Goal: Transaction & Acquisition: Purchase product/service

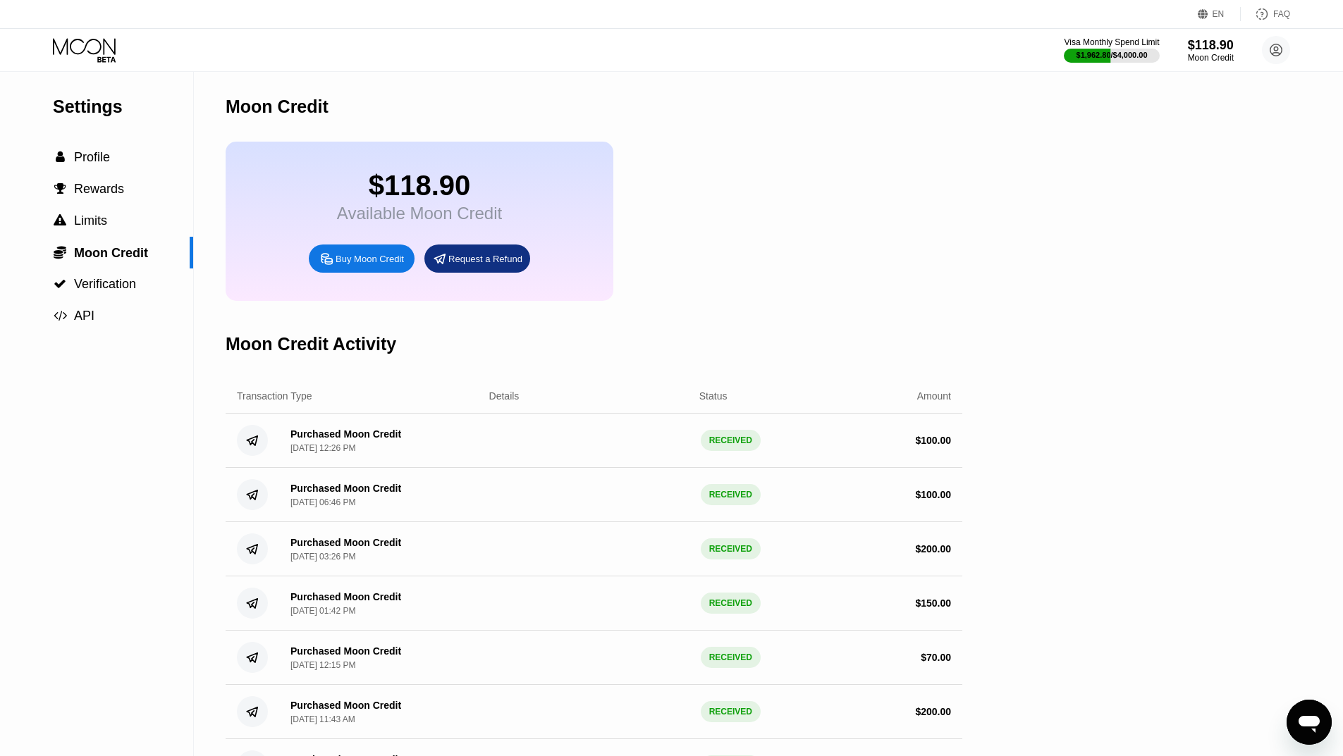
click at [94, 40] on icon at bounding box center [86, 50] width 66 height 25
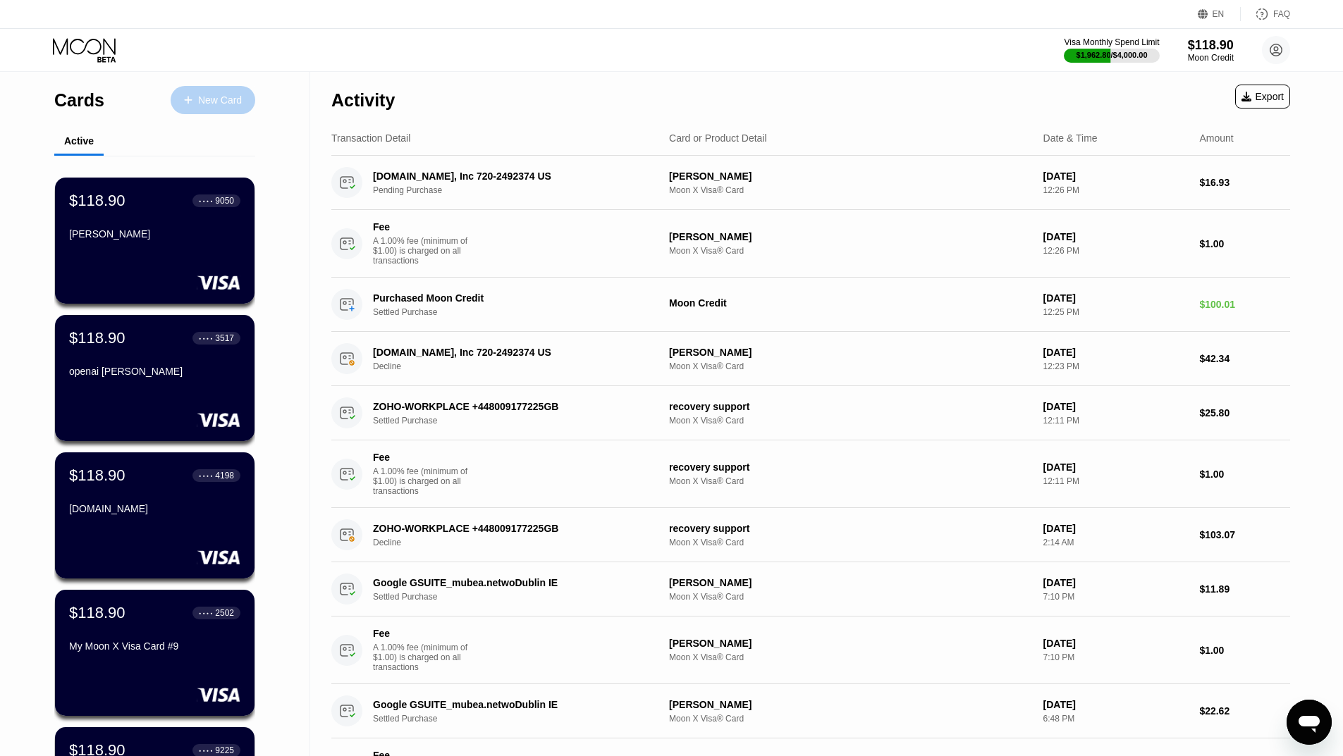
click at [209, 102] on div "New Card" at bounding box center [220, 100] width 44 height 12
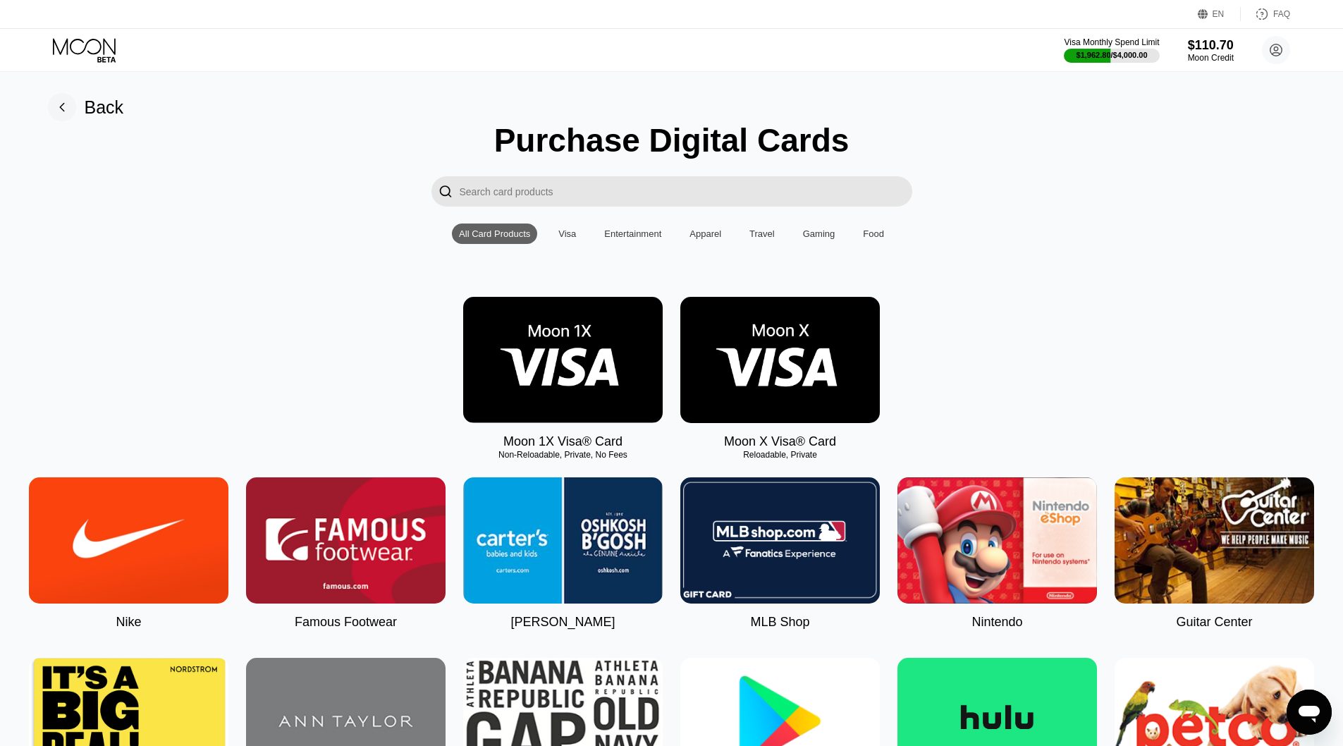
click at [770, 376] on img at bounding box center [780, 360] width 200 height 126
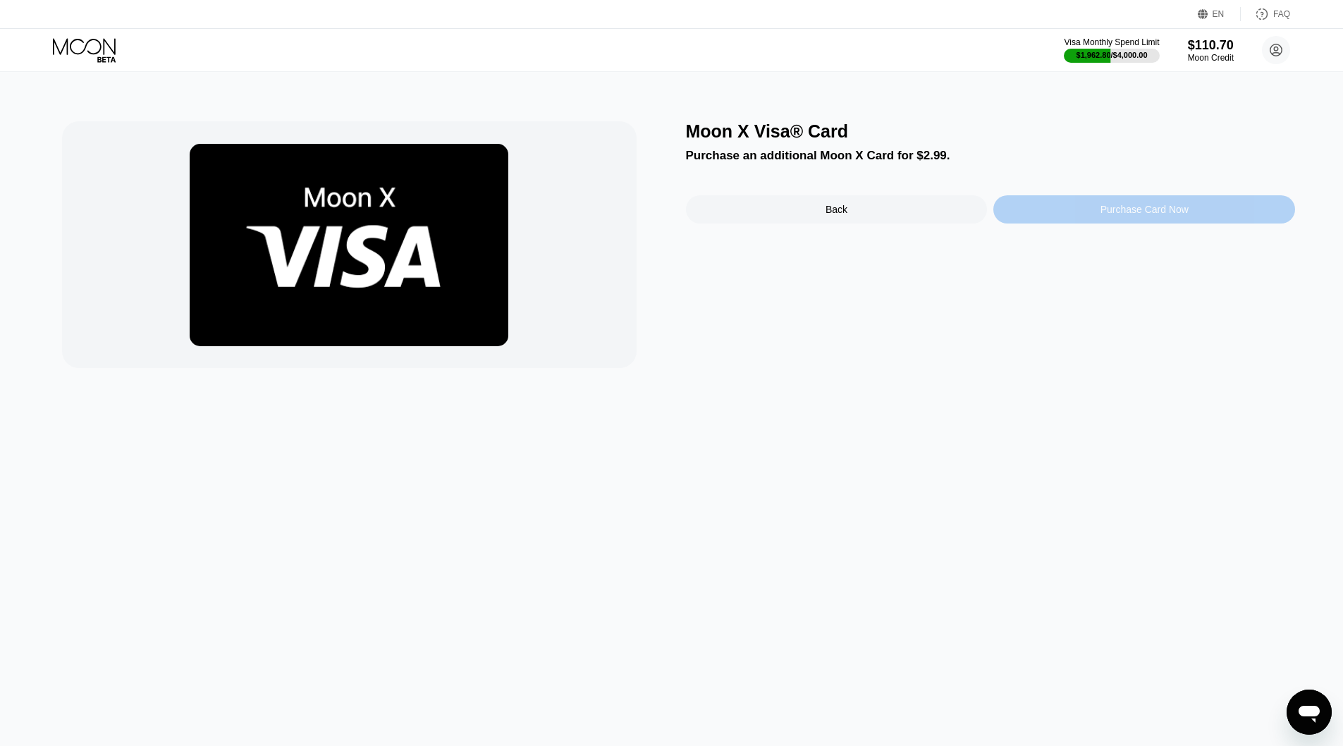
click at [1121, 211] on div "Purchase Card Now" at bounding box center [1144, 209] width 88 height 11
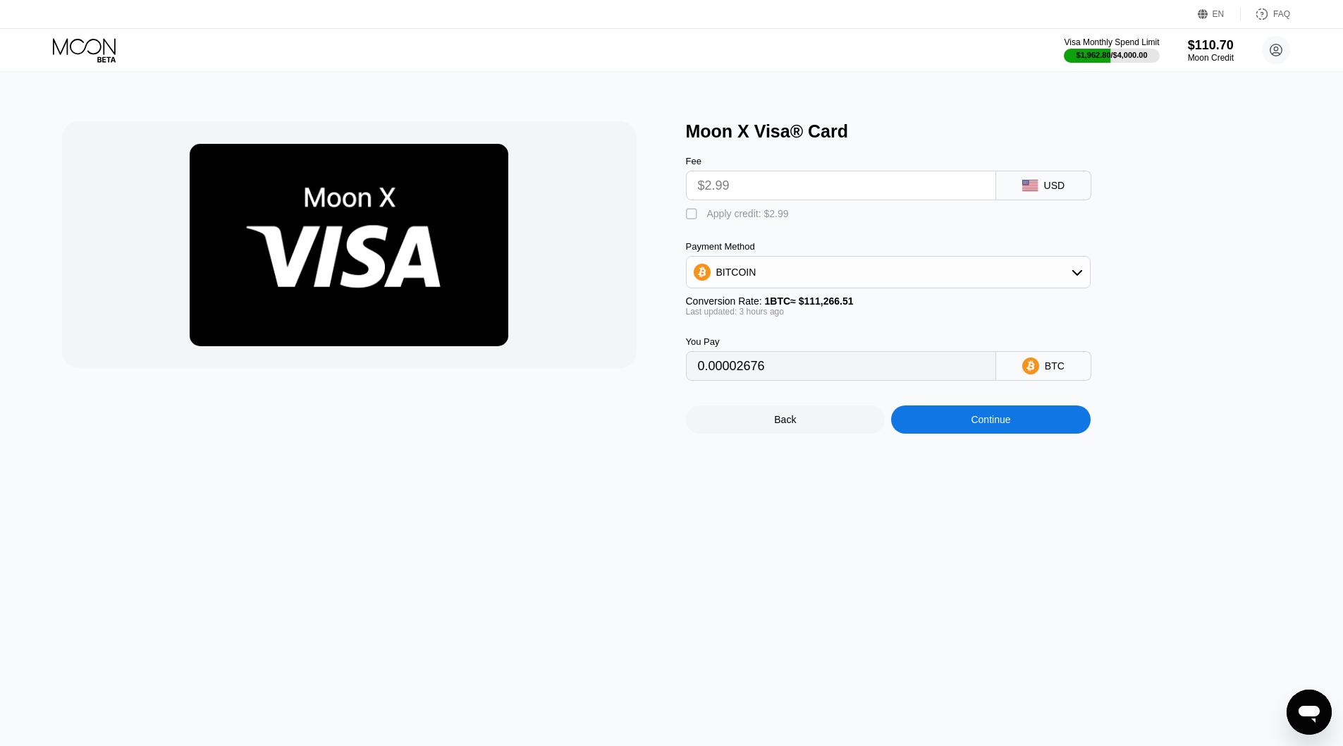
click at [694, 221] on div "" at bounding box center [693, 214] width 14 height 14
type input "0"
click at [981, 434] on div "Continue" at bounding box center [991, 419] width 200 height 28
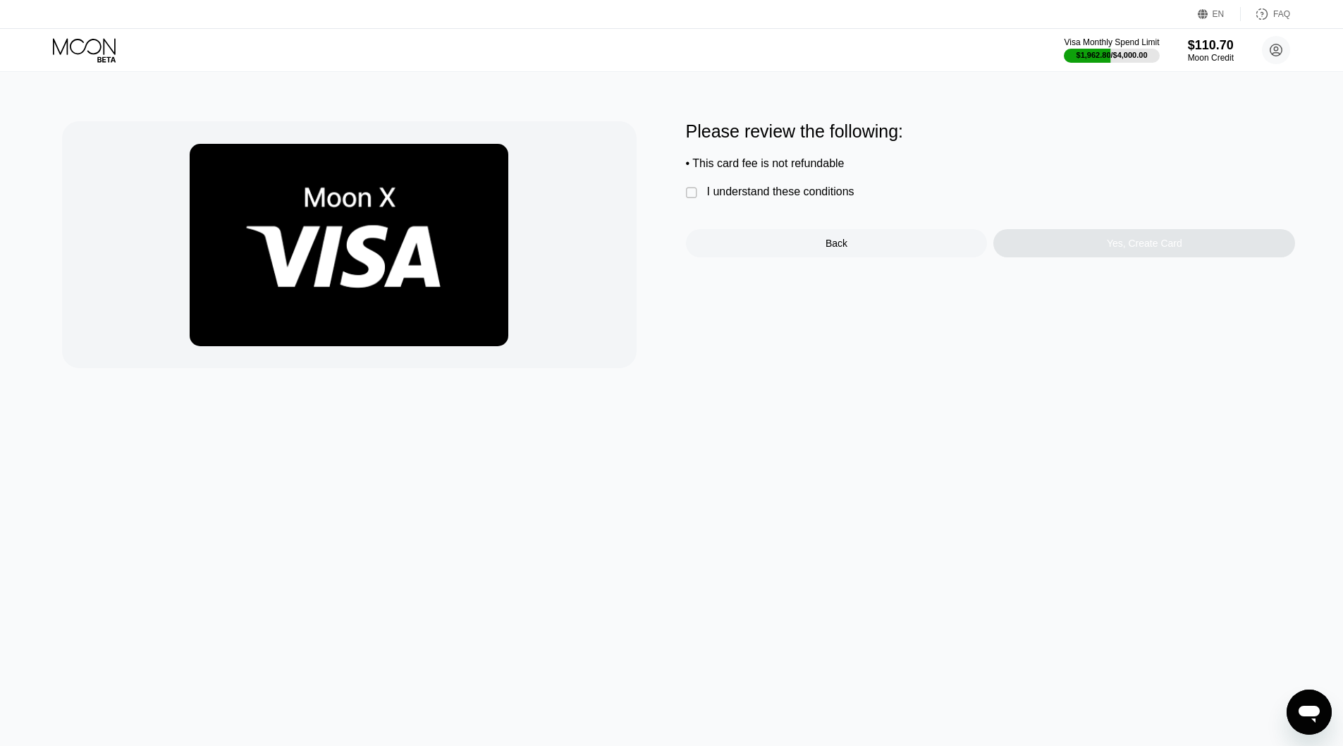
click at [728, 198] on div "I understand these conditions" at bounding box center [780, 191] width 147 height 13
click at [1112, 257] on div "Yes, Create Card" at bounding box center [1144, 243] width 302 height 28
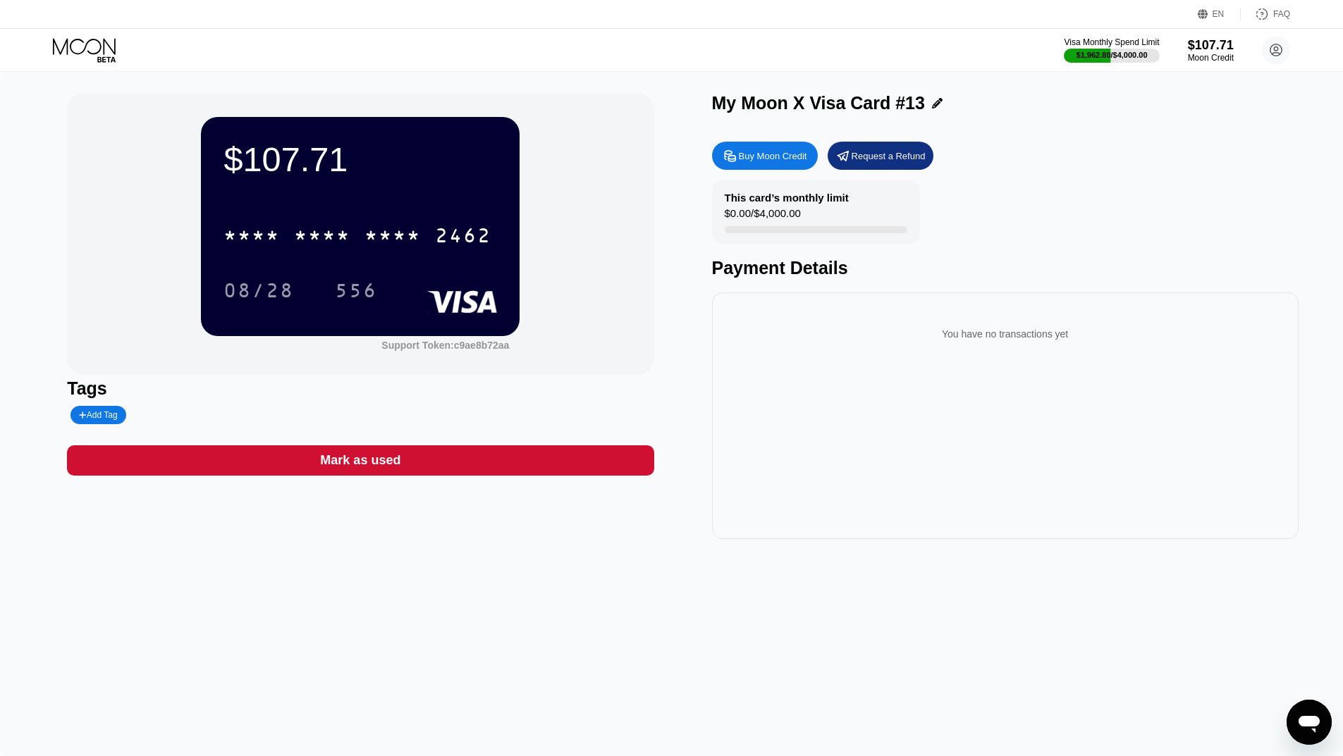
click at [936, 102] on div "My Moon X Visa Card #13" at bounding box center [1005, 103] width 587 height 20
click at [932, 104] on icon at bounding box center [937, 103] width 11 height 11
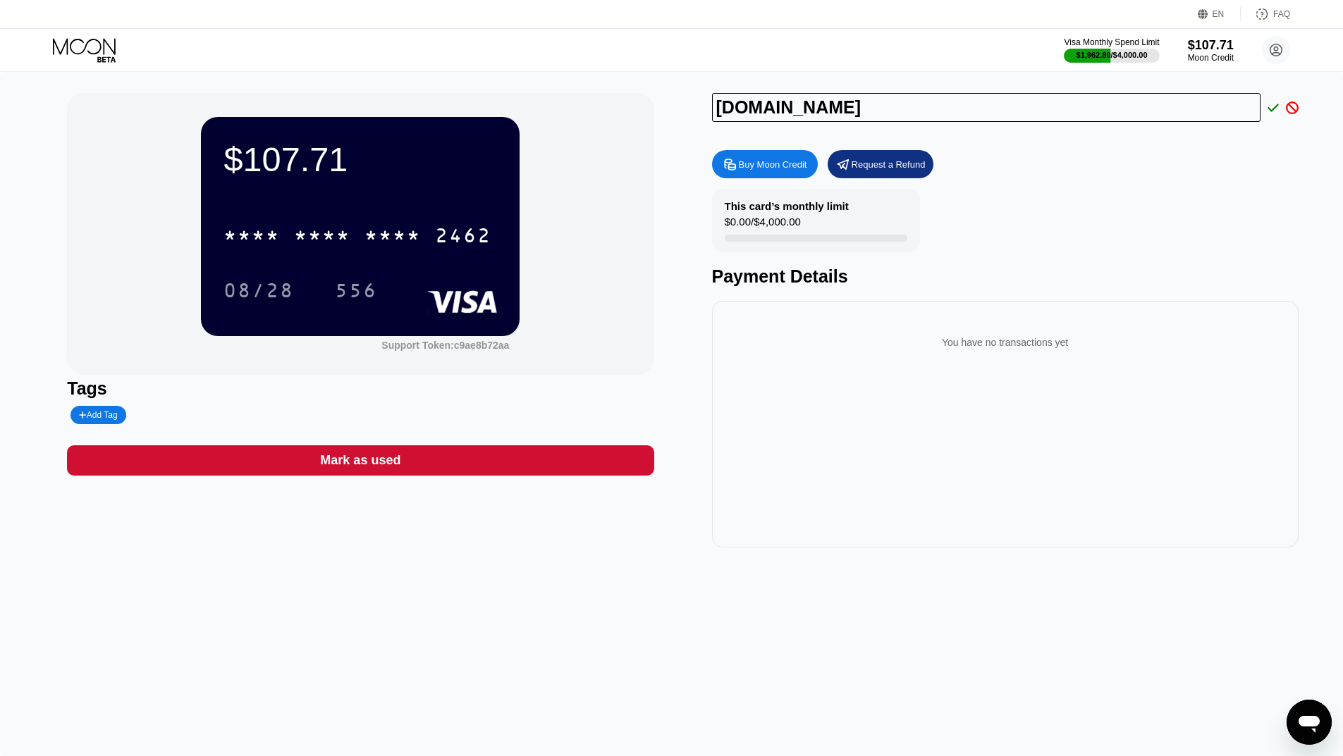
type input "[DOMAIN_NAME]"
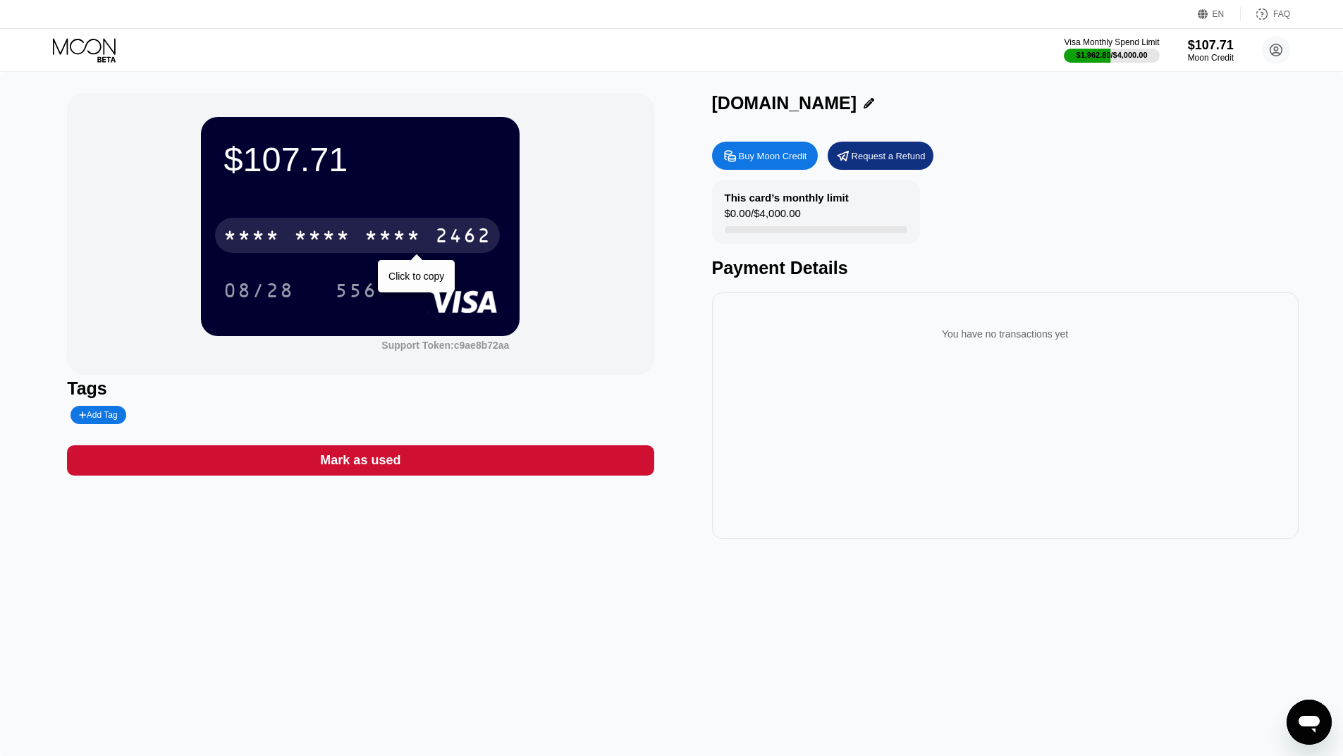
click at [398, 241] on div "* * * *" at bounding box center [392, 237] width 56 height 23
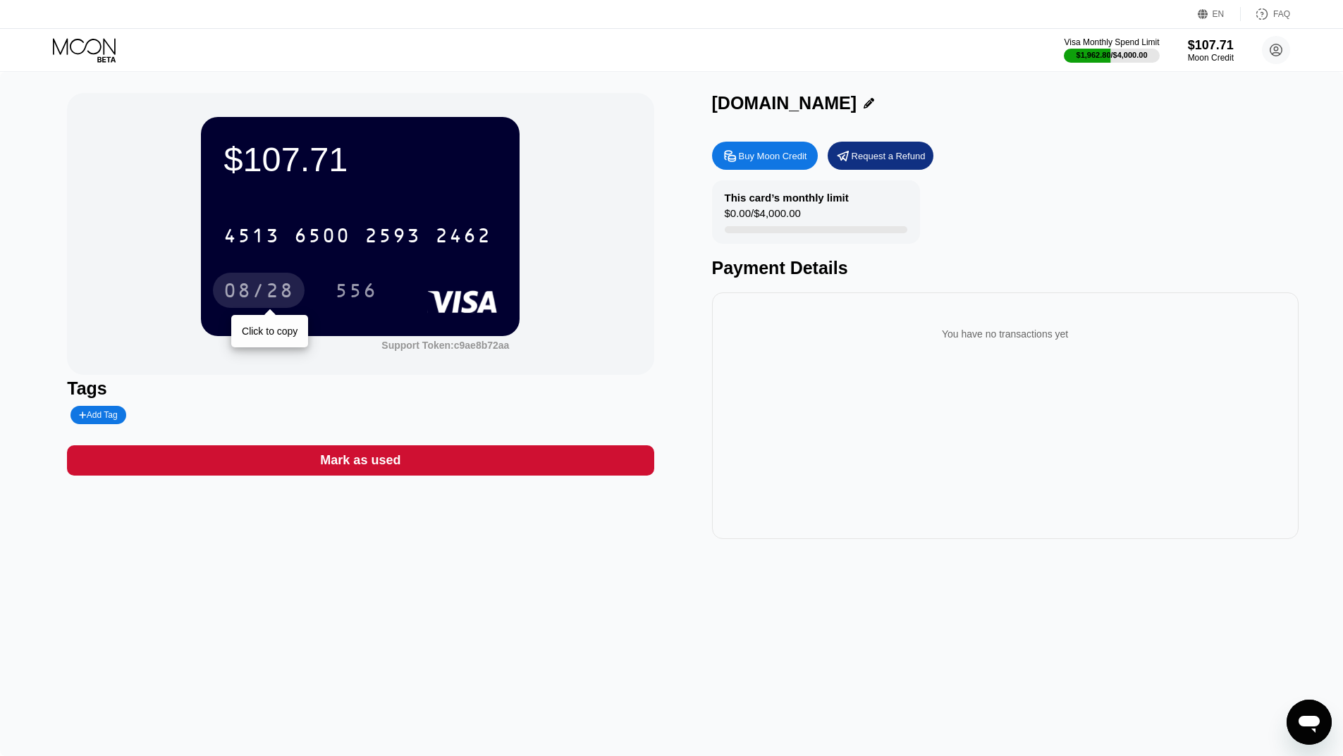
click at [251, 287] on div "08/28" at bounding box center [258, 292] width 70 height 23
drag, startPoint x: 341, startPoint y: 294, endPoint x: 354, endPoint y: 292, distance: 13.6
click at [344, 294] on div "556" at bounding box center [356, 292] width 42 height 23
